Goal: Find specific page/section: Find specific page/section

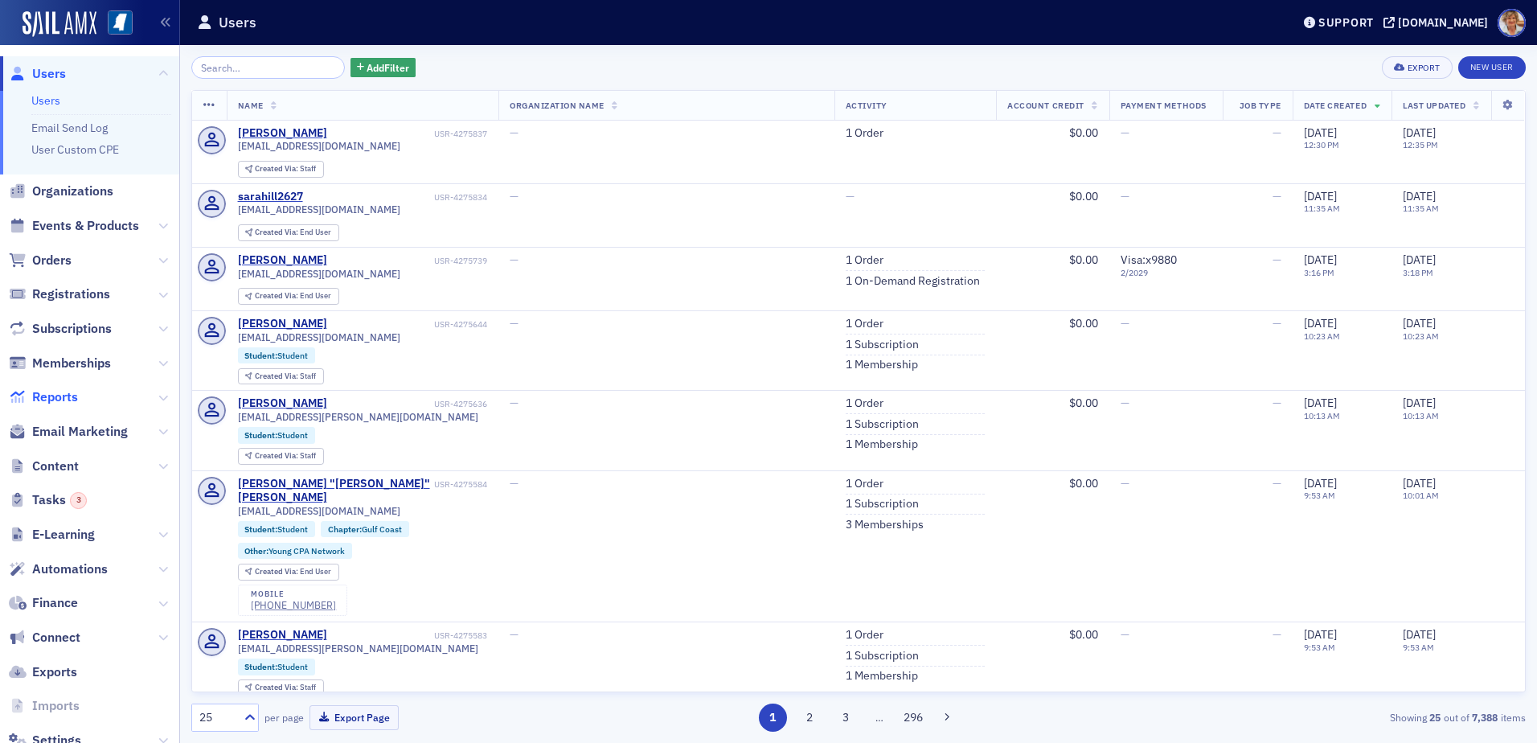
click at [68, 398] on span "Reports" at bounding box center [55, 397] width 46 height 18
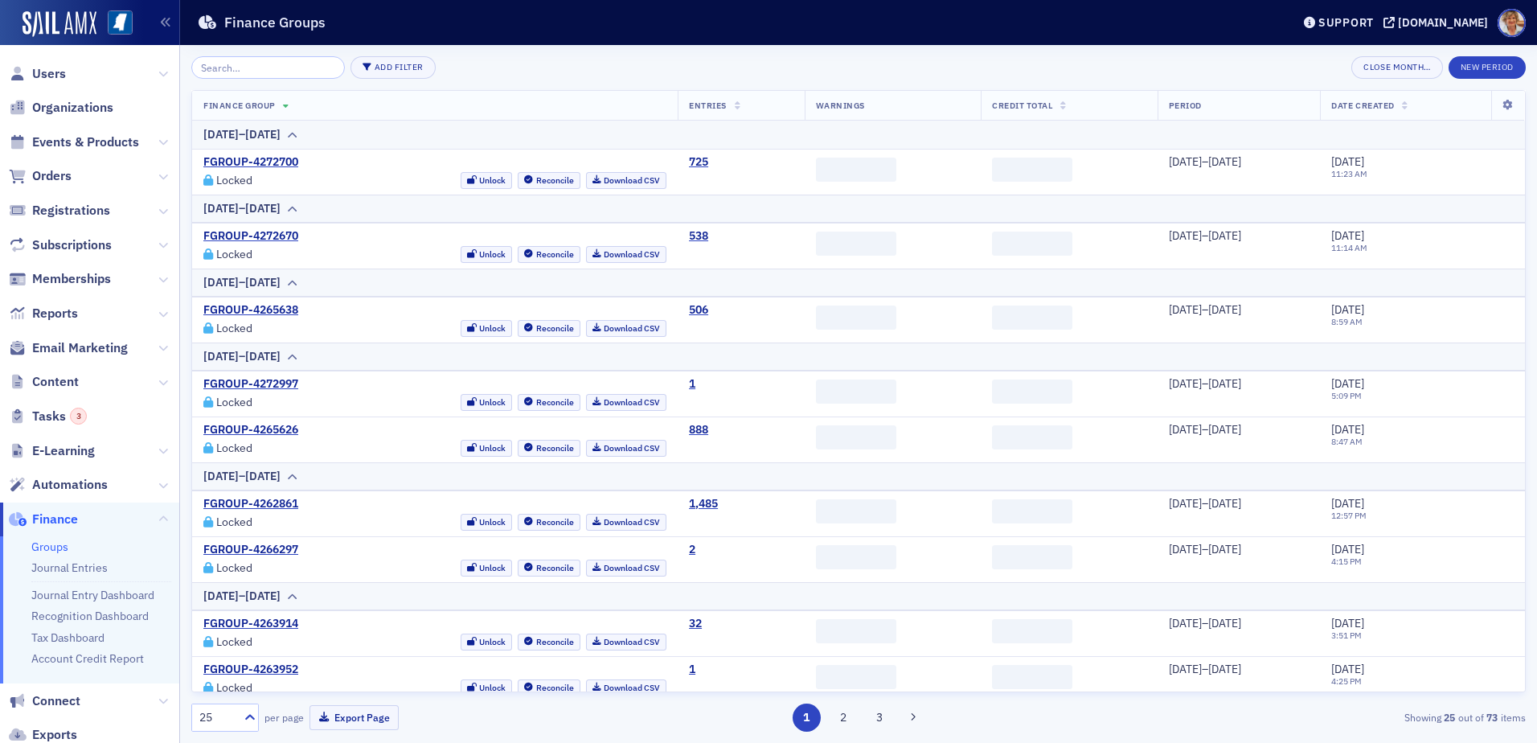
scroll to position [112, 0]
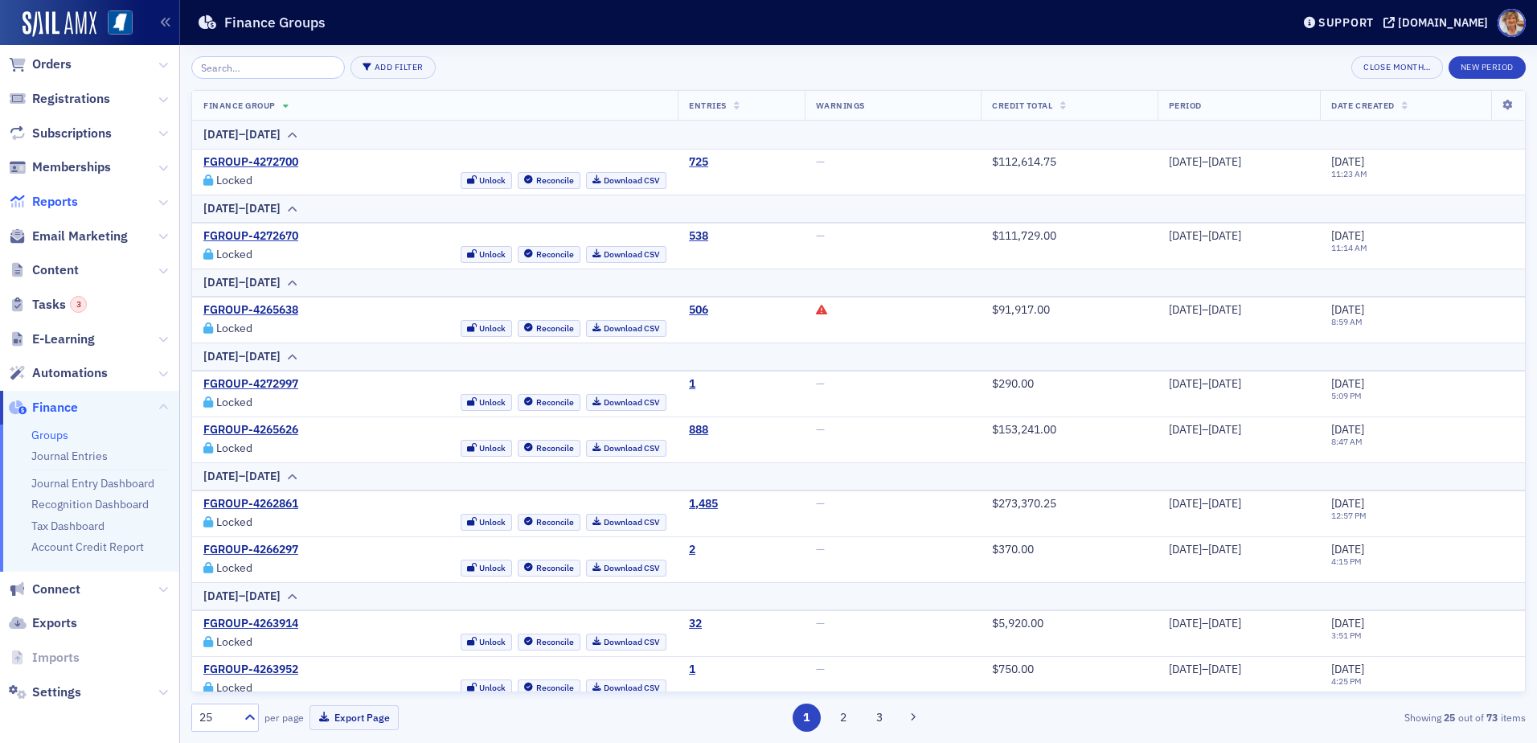
click at [65, 206] on span "Reports" at bounding box center [55, 202] width 46 height 18
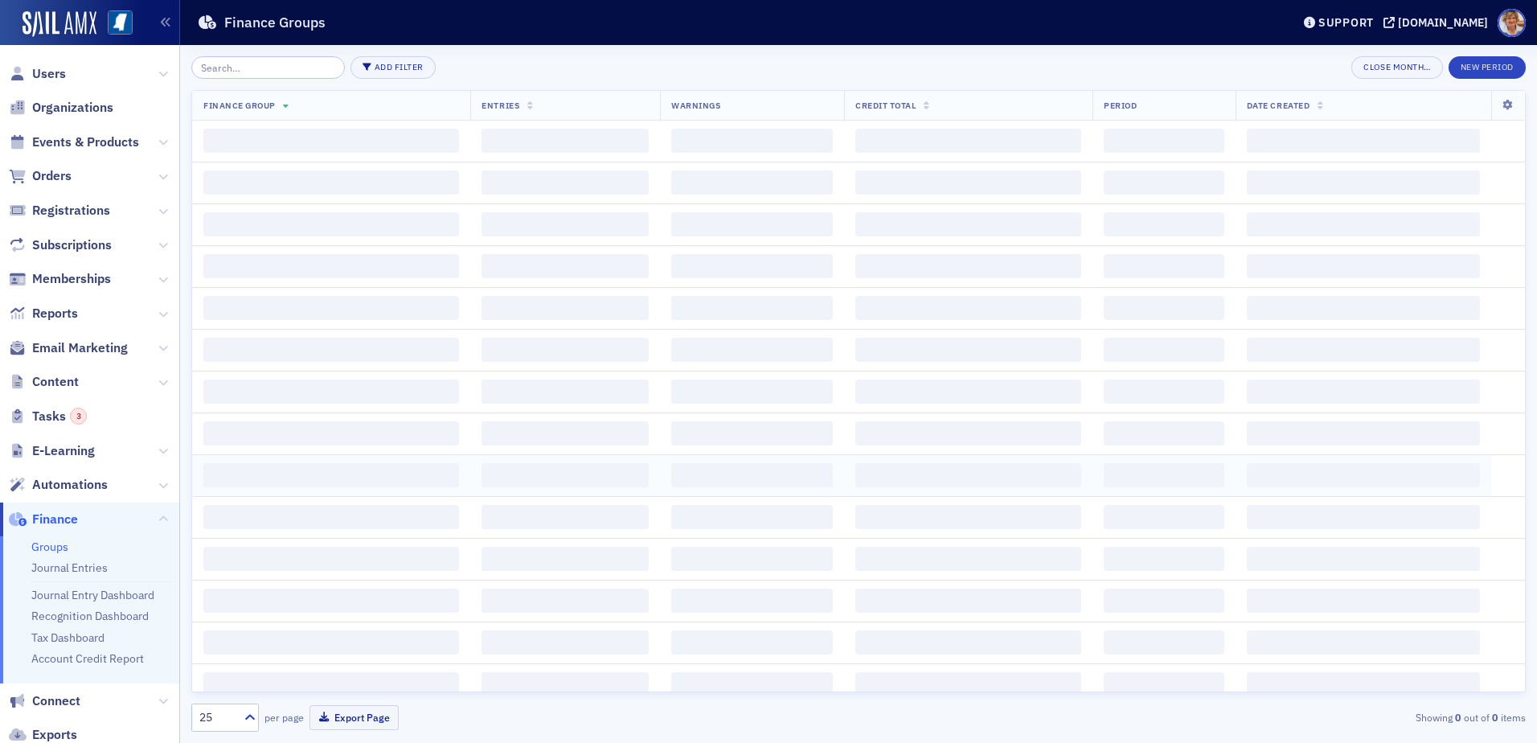
scroll to position [112, 0]
